Goal: Find specific page/section: Find specific page/section

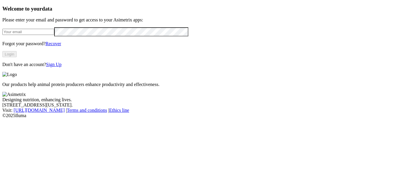
type input "jennifer.wolfe@hylife.com"
click at [17, 57] on button "Login" at bounding box center [9, 54] width 14 height 6
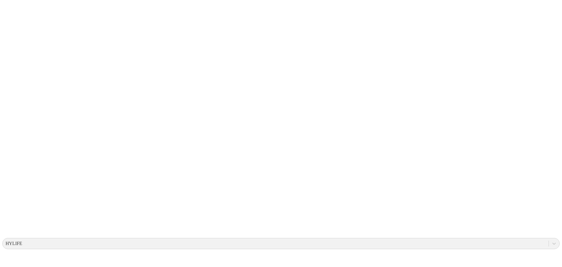
click at [14, 110] on icon at bounding box center [11, 119] width 18 height 18
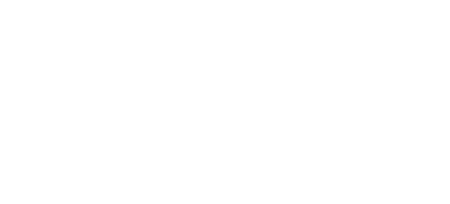
click at [13, 10] on icon at bounding box center [11, 119] width 18 height 234
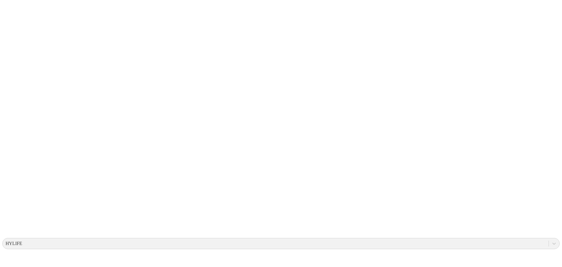
click at [9, 110] on icon at bounding box center [11, 119] width 18 height 18
click at [7, 110] on icon at bounding box center [11, 119] width 18 height 18
click at [13, 12] on icon at bounding box center [11, 119] width 18 height 234
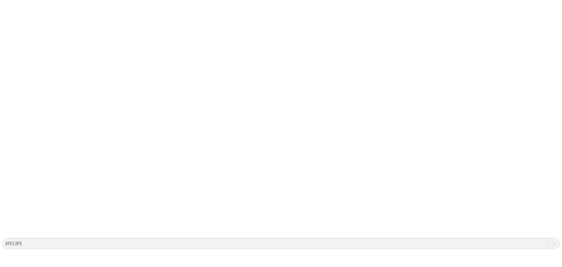
drag, startPoint x: 110, startPoint y: 130, endPoint x: 154, endPoint y: 150, distance: 48.5
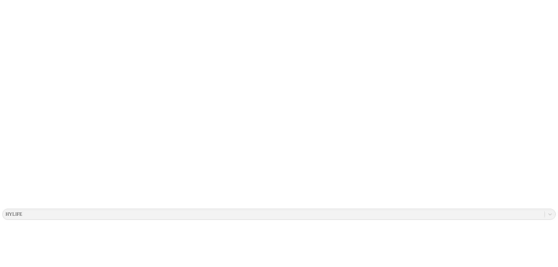
drag, startPoint x: 133, startPoint y: 103, endPoint x: 152, endPoint y: 117, distance: 23.8
drag, startPoint x: 360, startPoint y: 88, endPoint x: 373, endPoint y: 103, distance: 20.2
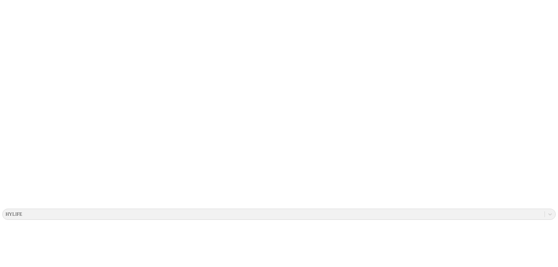
drag, startPoint x: 118, startPoint y: 106, endPoint x: 125, endPoint y: 118, distance: 13.8
